Goal: Task Accomplishment & Management: Use online tool/utility

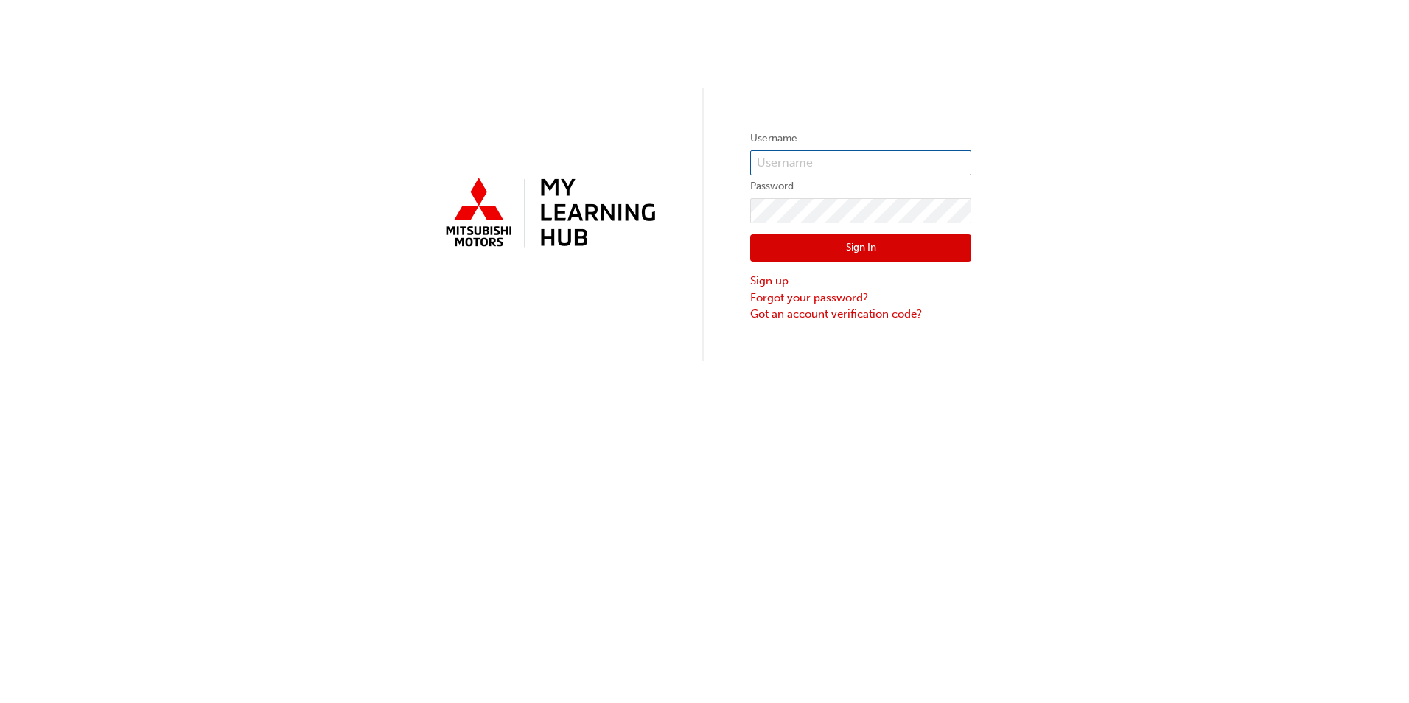
click at [791, 163] on input "text" at bounding box center [860, 162] width 221 height 25
drag, startPoint x: 801, startPoint y: 159, endPoint x: 751, endPoint y: 158, distance: 50.1
click at [751, 158] on input "000" at bounding box center [860, 162] width 221 height 25
paste input "5550552"
type input "0005550552"
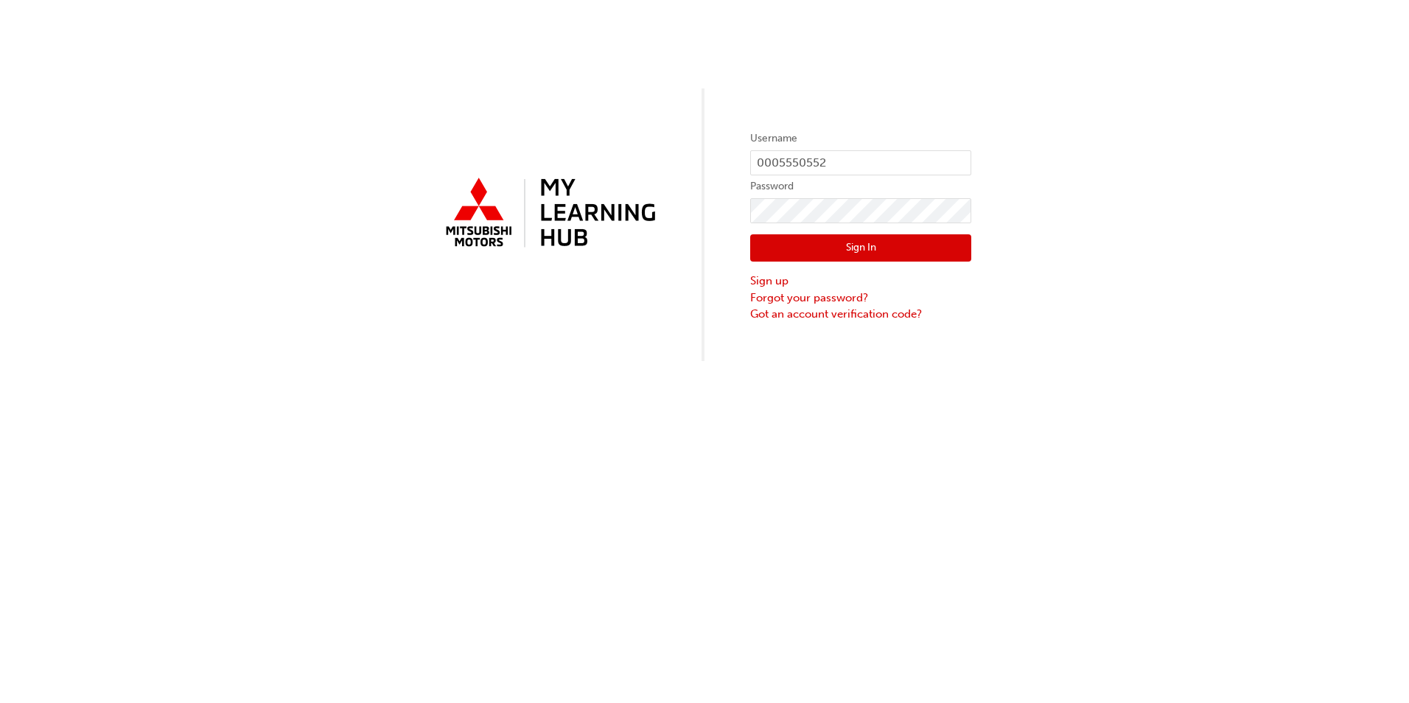
click at [792, 238] on button "Sign In" at bounding box center [860, 248] width 221 height 28
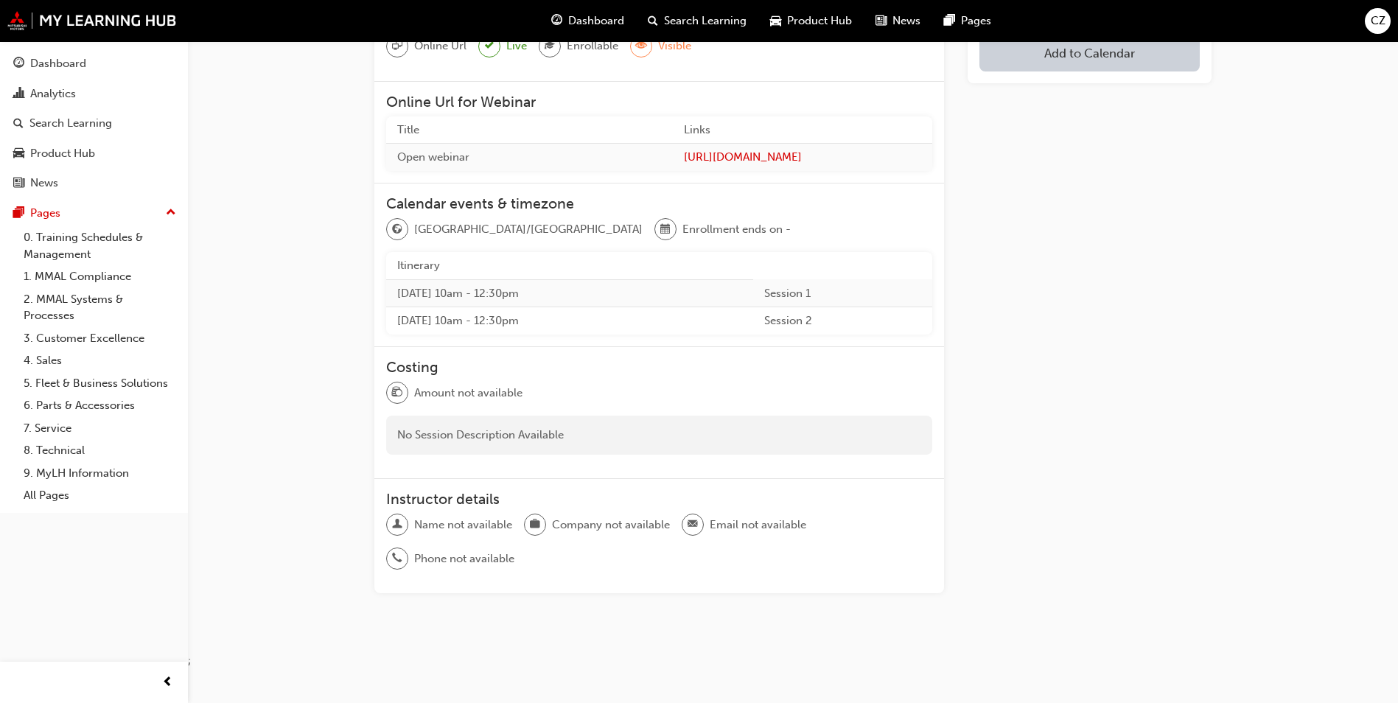
scroll to position [315, 0]
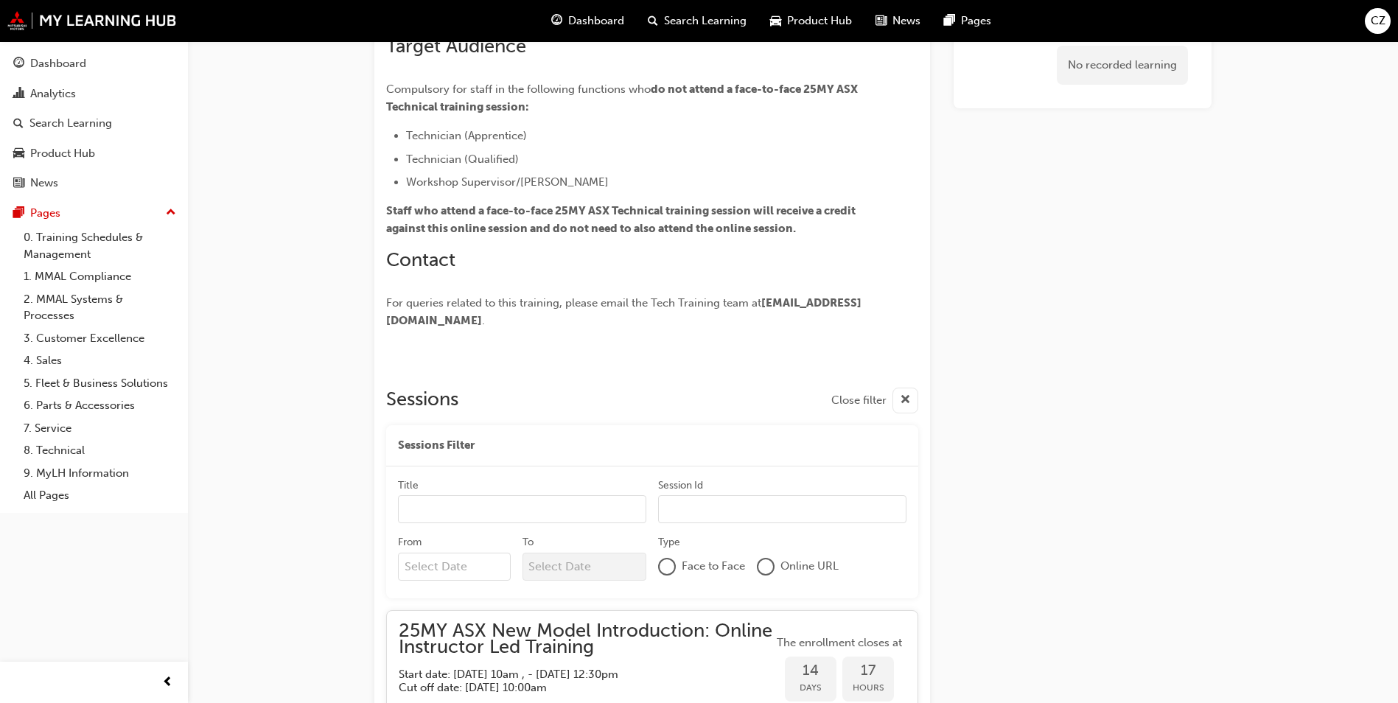
scroll to position [465, 0]
